Goal: Task Accomplishment & Management: Manage account settings

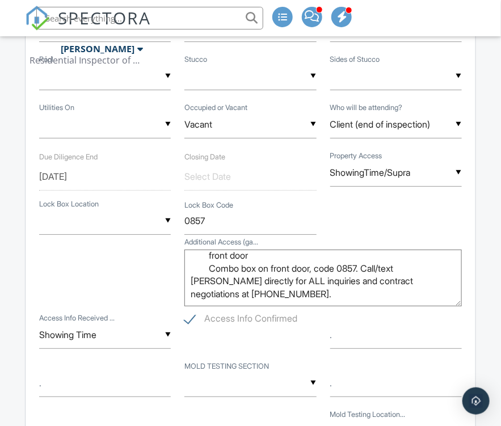
click at [182, 20] on input "text" at bounding box center [149, 18] width 227 height 23
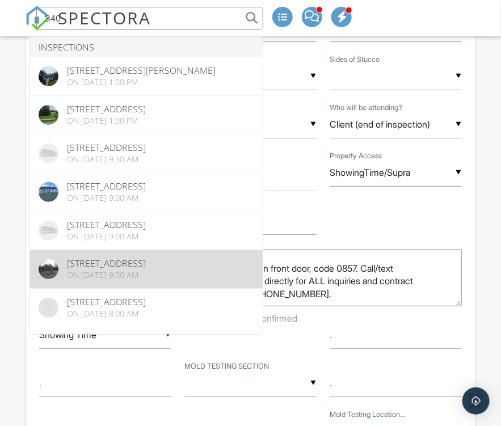
type input "340"
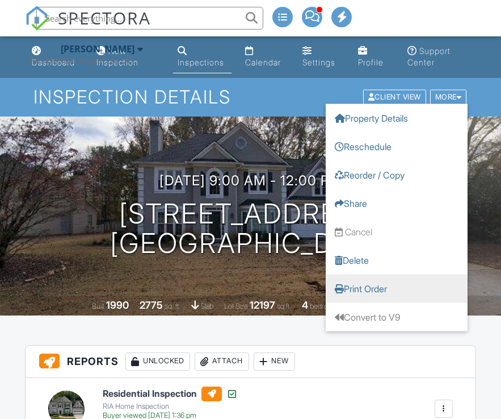
click at [365, 290] on link "Print Order" at bounding box center [397, 288] width 142 height 28
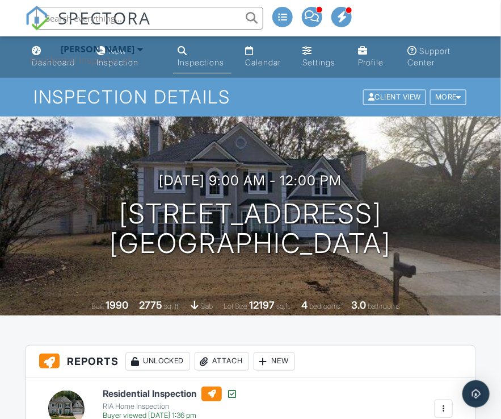
click at [300, 96] on h1 "Inspection Details" at bounding box center [251, 97] width 435 height 20
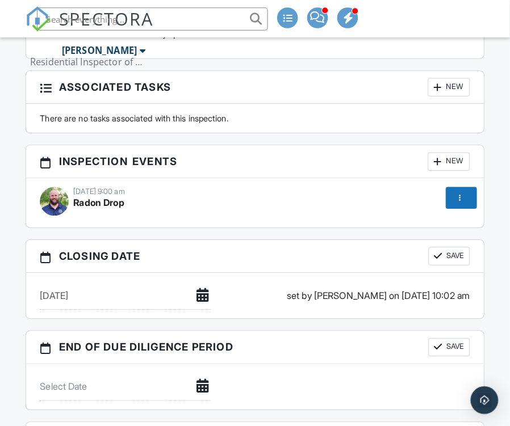
scroll to position [3123, 0]
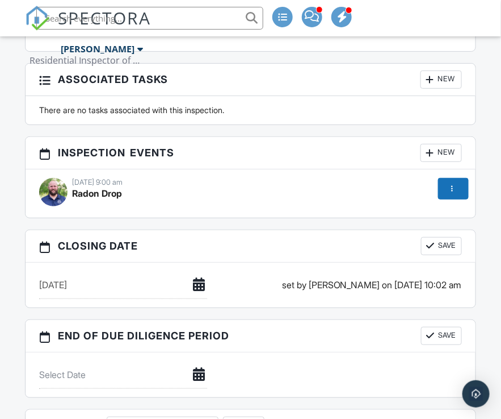
click at [446, 151] on div "New" at bounding box center [441, 153] width 41 height 18
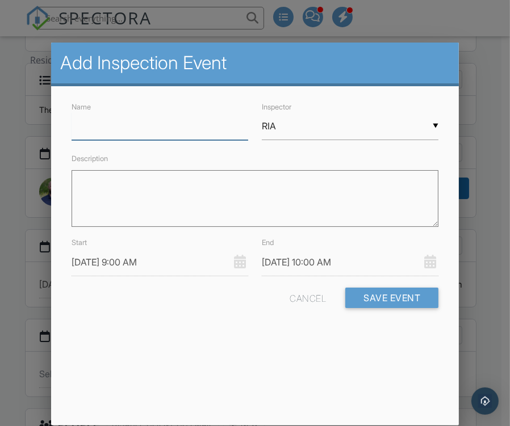
click at [144, 131] on input "Name" at bounding box center [160, 126] width 177 height 28
type input "Radon Pick Up"
click at [407, 127] on div "▼ RIA RIA Conner Scott Andrew Binosa Mike Gonzalez Doug Ford Martin Peters Drew…" at bounding box center [350, 126] width 177 height 28
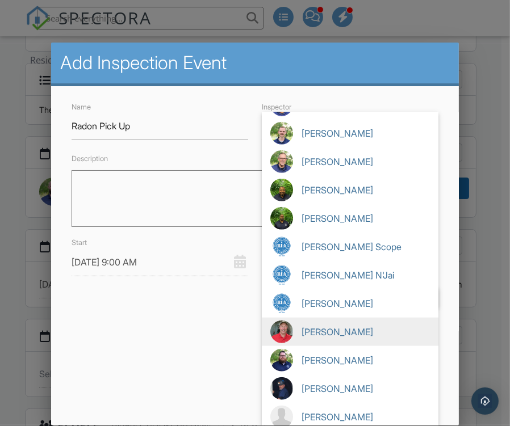
scroll to position [850, 0]
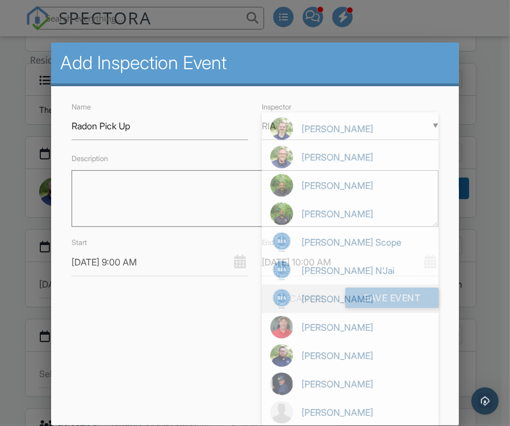
click at [331, 296] on span "[PERSON_NAME]" at bounding box center [350, 299] width 177 height 28
type input "[PERSON_NAME]"
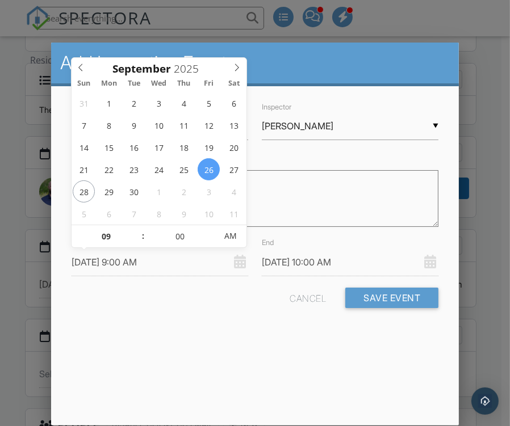
click at [174, 265] on input "09/26/2025 9:00 AM" at bounding box center [160, 263] width 177 height 28
type input "09/29/2025 9:00 AM"
type input "09/29/2025 10:00 AM"
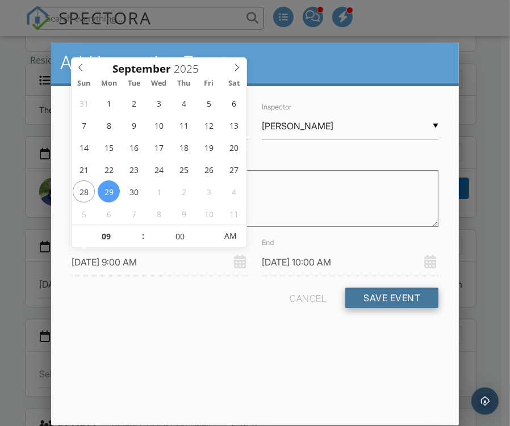
click at [383, 293] on button "Save Event" at bounding box center [391, 298] width 93 height 20
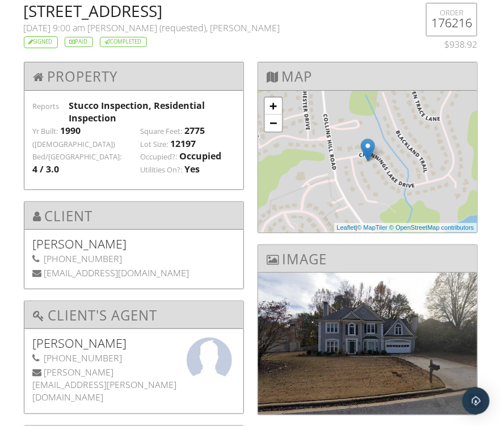
click at [39, 9] on h2 "[STREET_ADDRESS]" at bounding box center [212, 11] width 377 height 16
drag, startPoint x: 39, startPoint y: 9, endPoint x: 176, endPoint y: 11, distance: 137.5
click at [176, 11] on h2 "[STREET_ADDRESS]" at bounding box center [212, 11] width 377 height 16
copy h2 "[STREET_ADDRESS]"
click at [268, 14] on h2 "[STREET_ADDRESS]" at bounding box center [212, 11] width 377 height 16
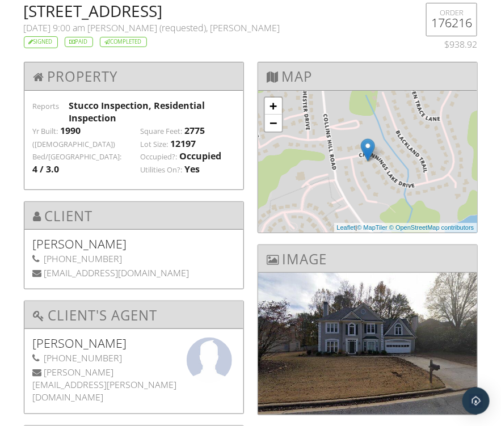
click at [268, 14] on h2 "[STREET_ADDRESS]" at bounding box center [212, 11] width 377 height 16
copy h2 "[GEOGRAPHIC_DATA]"
click at [122, 26] on span "Adam Lloyd (requested), Wolfgang Vaughn" at bounding box center [184, 28] width 193 height 12
drag, startPoint x: 122, startPoint y: 26, endPoint x: 139, endPoint y: 26, distance: 17.0
click at [139, 26] on span "Adam Lloyd (requested), Wolfgang Vaughn" at bounding box center [184, 28] width 193 height 12
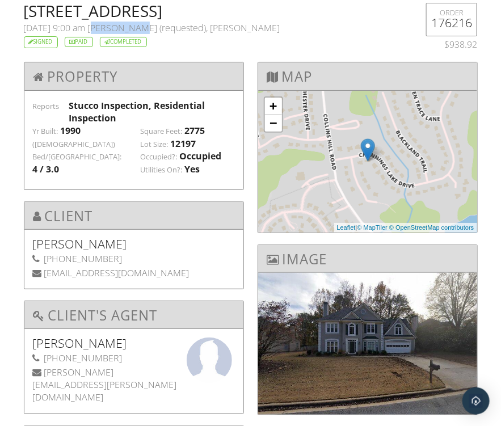
copy span "[PERSON_NAME]"
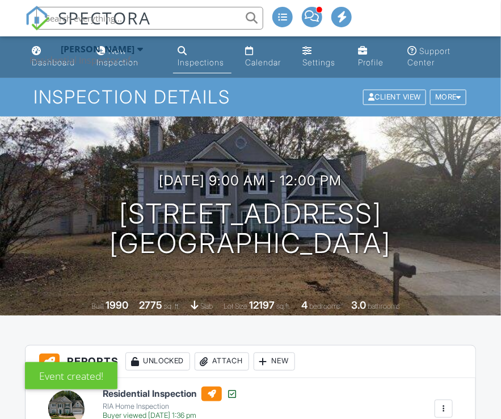
click at [171, 17] on input "text" at bounding box center [149, 18] width 227 height 23
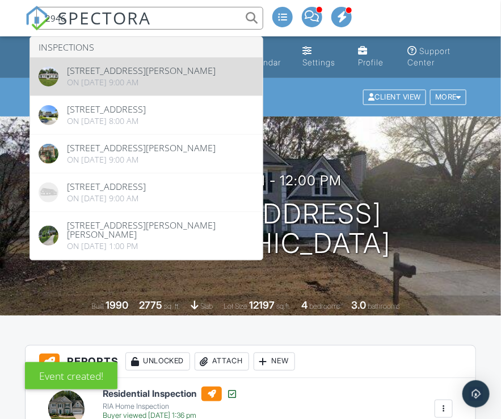
type input "2946"
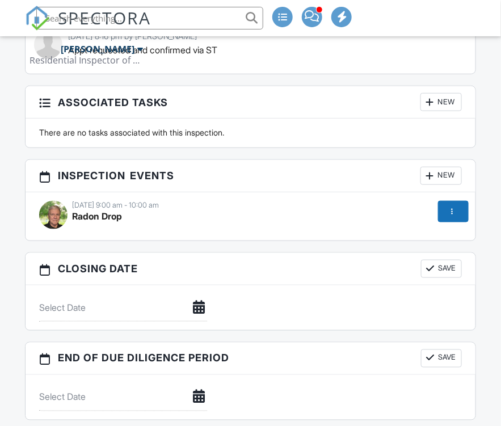
scroll to position [3294, 0]
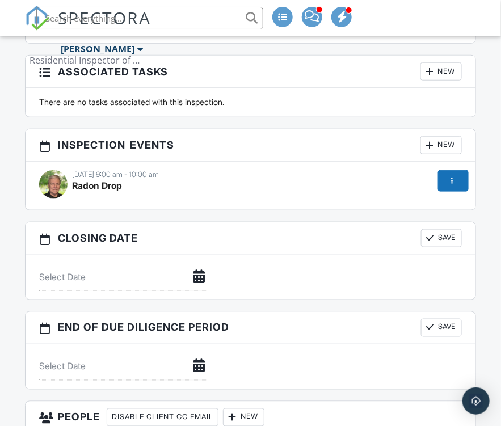
paste input "3063 SW Reserve Ct, Conyers, GA 30094"
click at [212, 16] on input "3063 SW Reserve Ct, Conyers, GA 30094" at bounding box center [149, 18] width 227 height 23
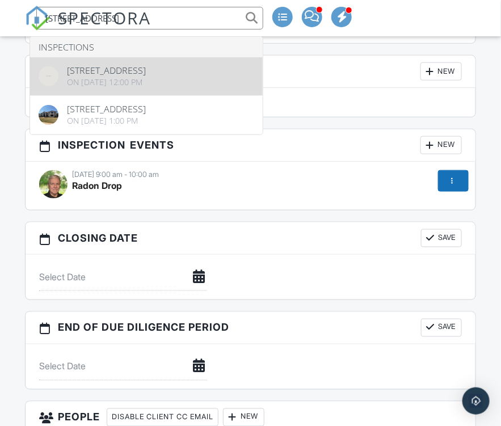
type input "3063 SW Reserve Ct, Conyers, GA 30094"
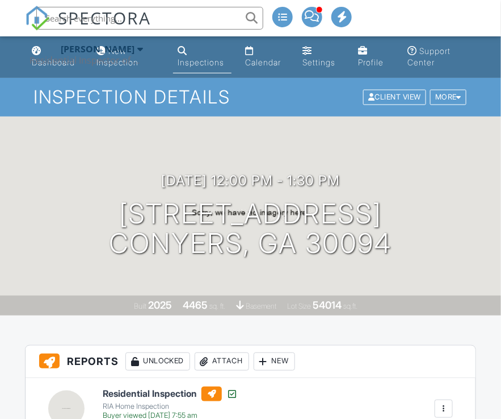
click at [223, 275] on div "[DATE] 12:00 pm - 1:30 pm [STREET_ADDRESS] Conyers, GA 30094 Built 2025 4465 sq…" at bounding box center [250, 215] width 501 height 199
click at [177, 27] on input "text" at bounding box center [149, 18] width 227 height 23
paste input "[STREET_ADDRESS]"
click at [179, 25] on input "[STREET_ADDRESS]" at bounding box center [149, 18] width 227 height 23
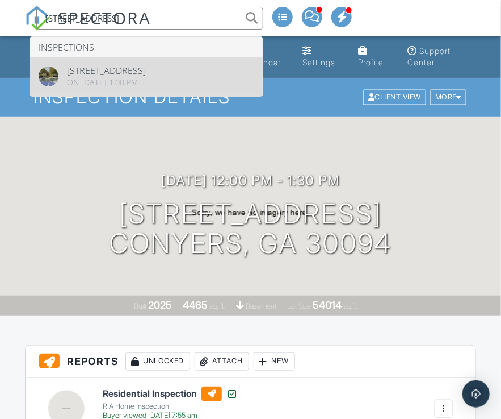
type input "[STREET_ADDRESS]"
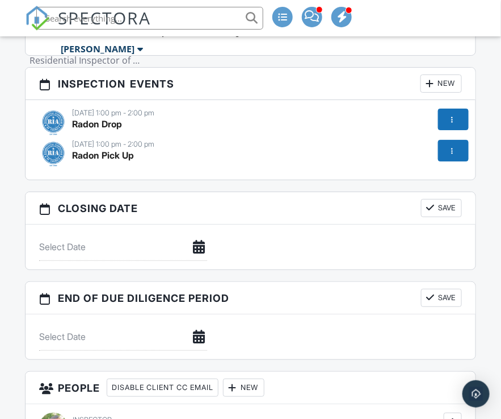
scroll to position [3010, 0]
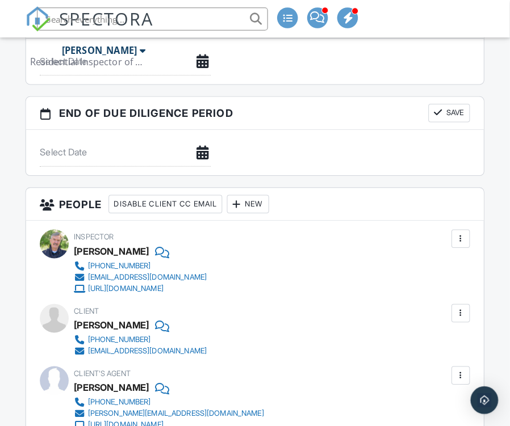
scroll to position [3237, 0]
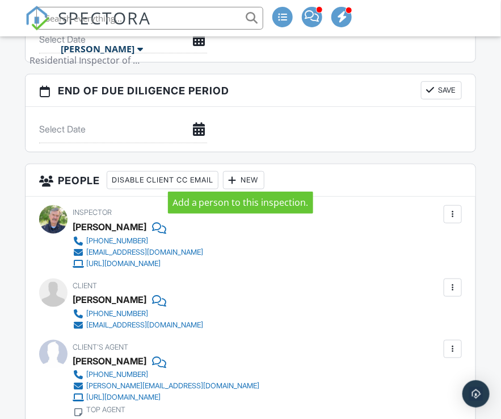
click at [239, 178] on div at bounding box center [232, 179] width 11 height 11
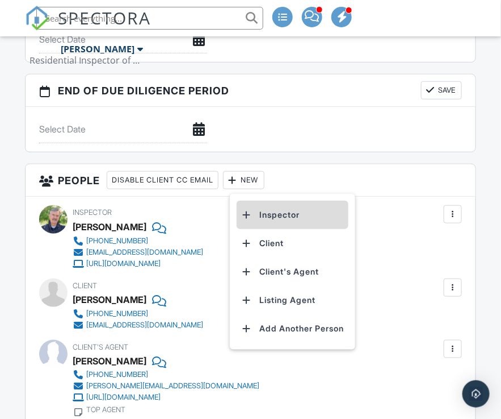
click at [274, 215] on li "Inspector" at bounding box center [293, 214] width 112 height 28
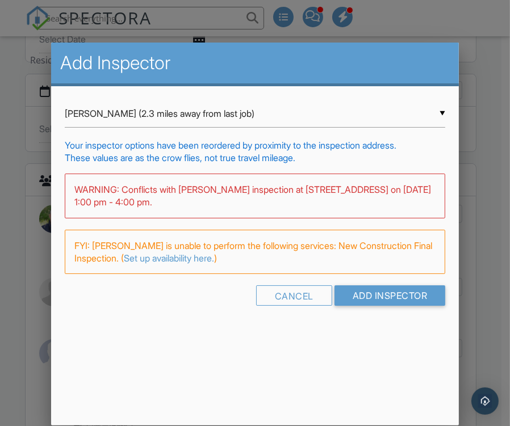
click at [441, 114] on div "▼ Conner Scott (2.3 miles away from last job) Conner Scott (2.3 miles away from…" at bounding box center [255, 114] width 380 height 28
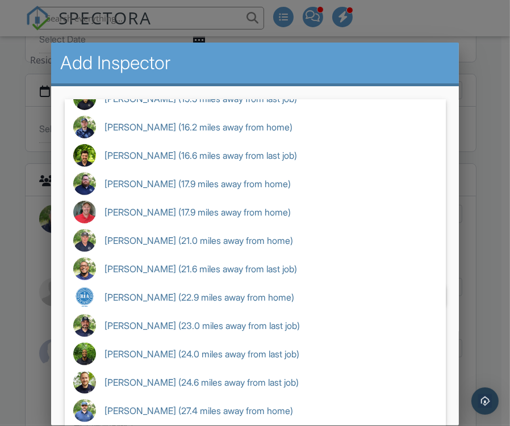
scroll to position [341, 0]
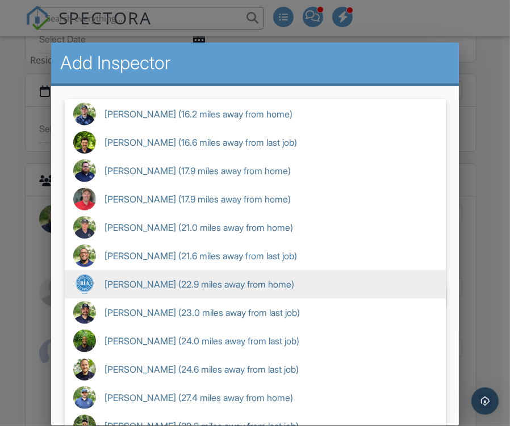
click at [165, 283] on span "John Barry Radon (22.9 miles away from home)" at bounding box center [255, 284] width 381 height 28
type input "John Barry Radon (22.9 miles away from home)"
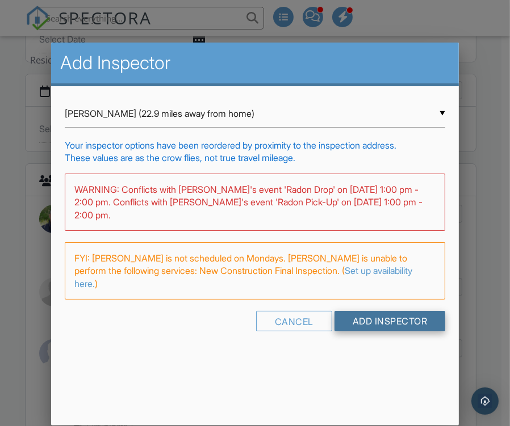
click at [412, 321] on input "Add Inspector" at bounding box center [389, 321] width 111 height 20
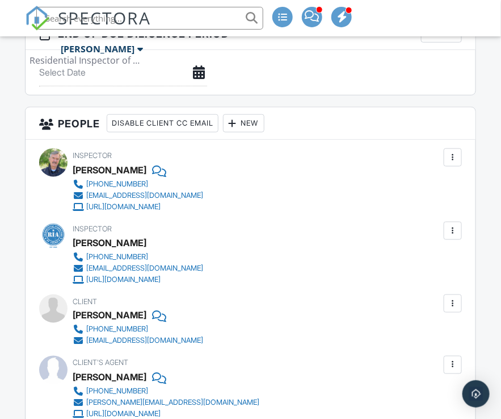
scroll to position [3237, 0]
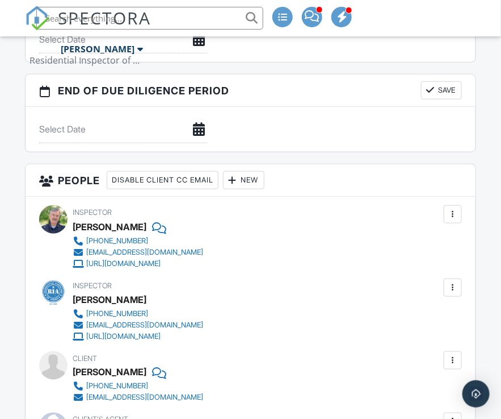
click at [450, 282] on div at bounding box center [453, 287] width 11 height 11
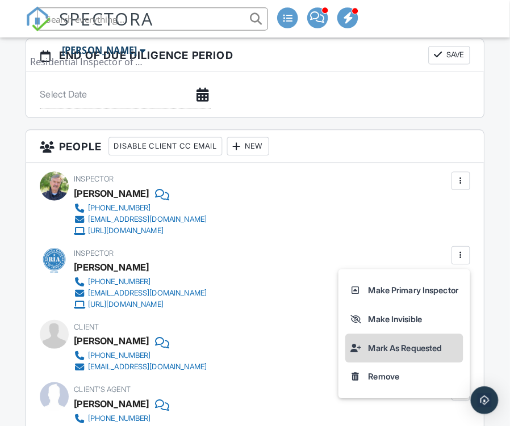
scroll to position [3294, 0]
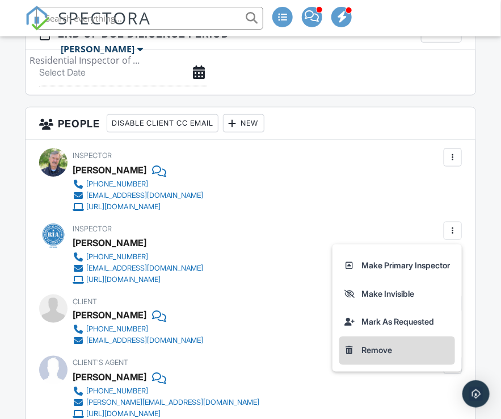
click at [371, 345] on li "Remove" at bounding box center [398, 350] width 116 height 28
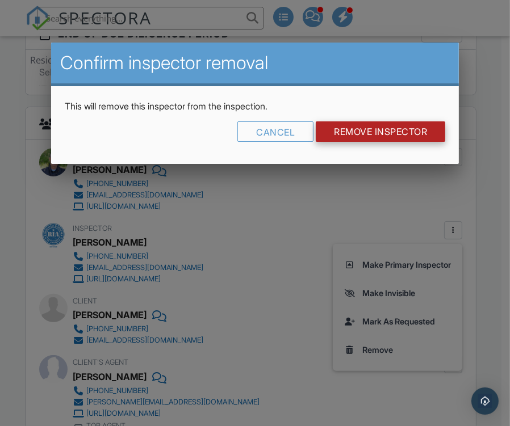
click at [370, 133] on input "Remove Inspector" at bounding box center [380, 132] width 129 height 20
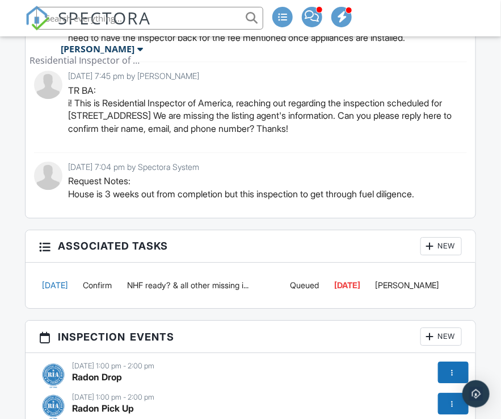
scroll to position [2953, 0]
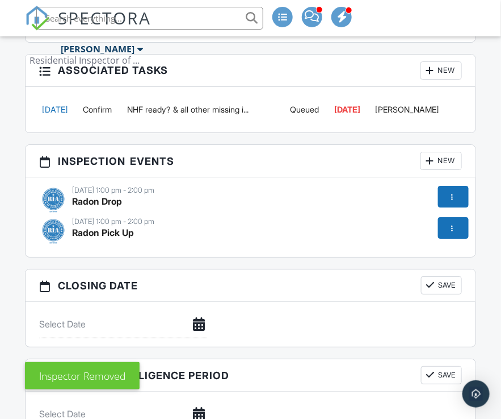
paste input "[STREET_ADDRESS]"
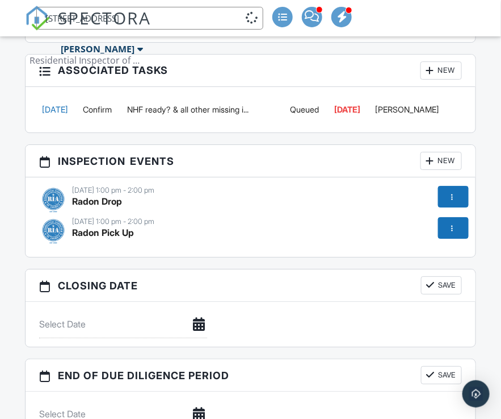
click at [182, 10] on input "[STREET_ADDRESS]" at bounding box center [149, 18] width 227 height 23
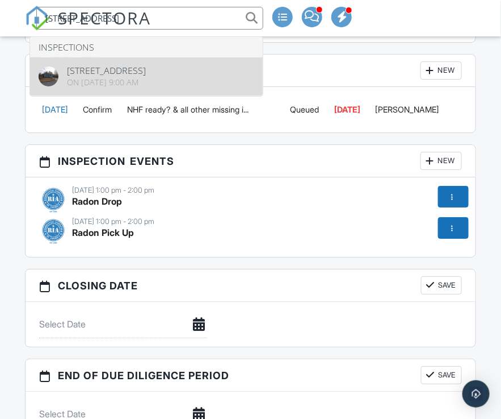
type input "[STREET_ADDRESS]"
drag, startPoint x: 118, startPoint y: 83, endPoint x: 187, endPoint y: 46, distance: 79.0
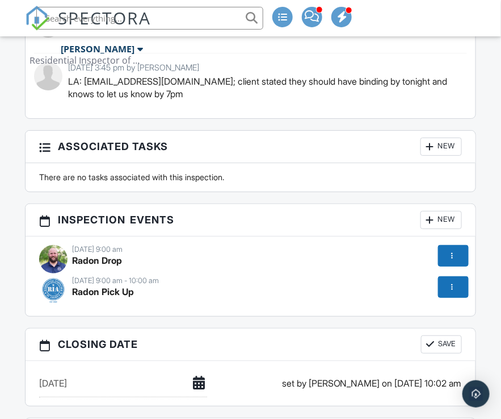
scroll to position [3123, 0]
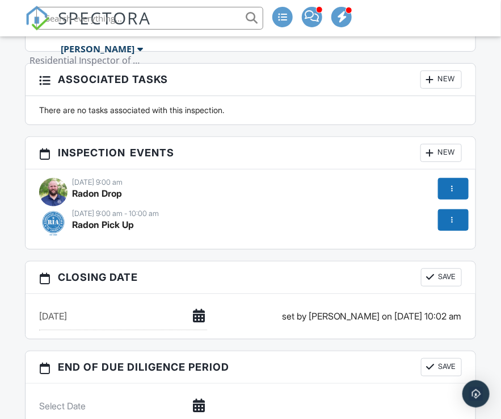
paste input "[STREET_ADDRESS]"
click at [170, 22] on input "[STREET_ADDRESS]" at bounding box center [149, 18] width 227 height 23
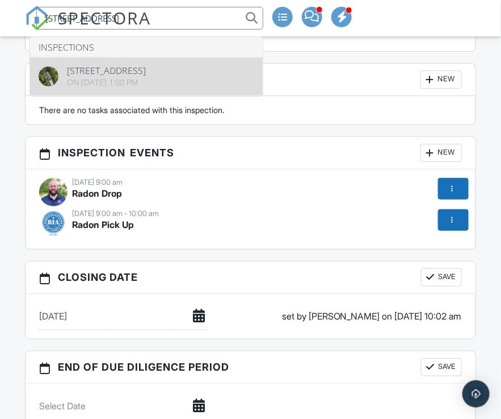
type input "[STREET_ADDRESS]"
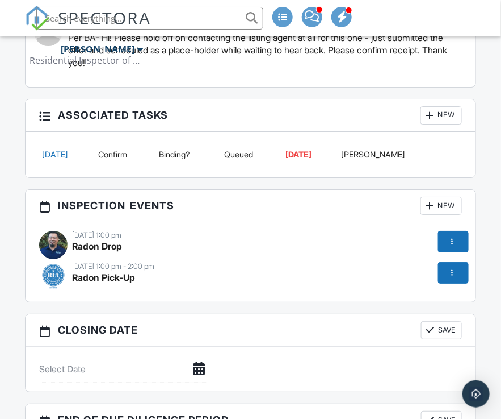
scroll to position [3010, 0]
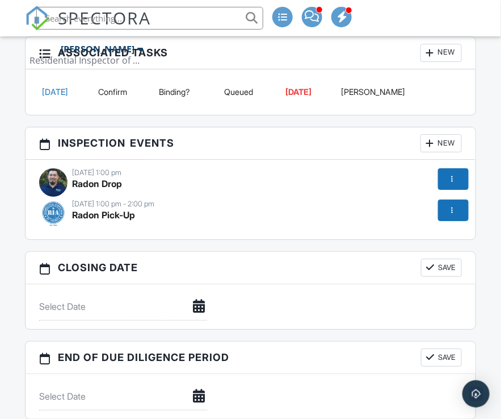
paste input "[STREET_ADDRESS][PERSON_NAME]"
click at [183, 17] on input "[STREET_ADDRESS][PERSON_NAME]" at bounding box center [149, 18] width 227 height 23
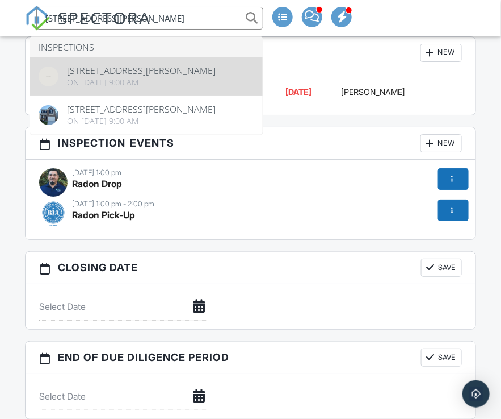
type input "[STREET_ADDRESS][PERSON_NAME]"
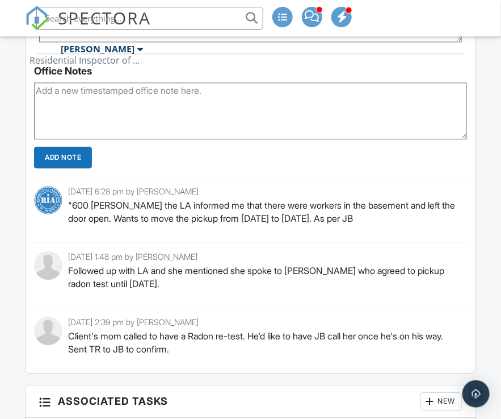
scroll to position [2612, 0]
